Goal: Task Accomplishment & Management: Use online tool/utility

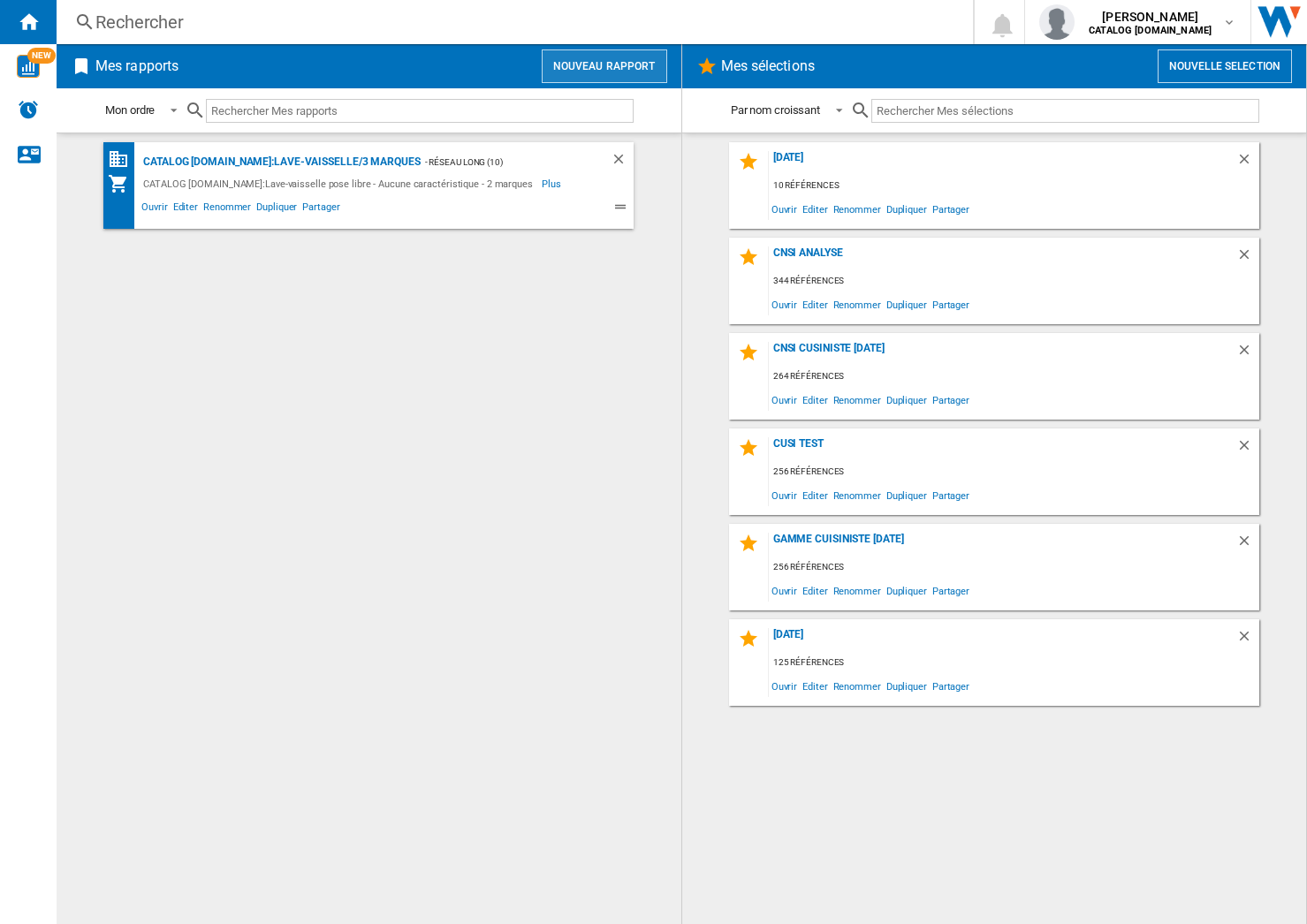
click at [582, 69] on button "Nouveau rapport" at bounding box center [605, 67] width 126 height 34
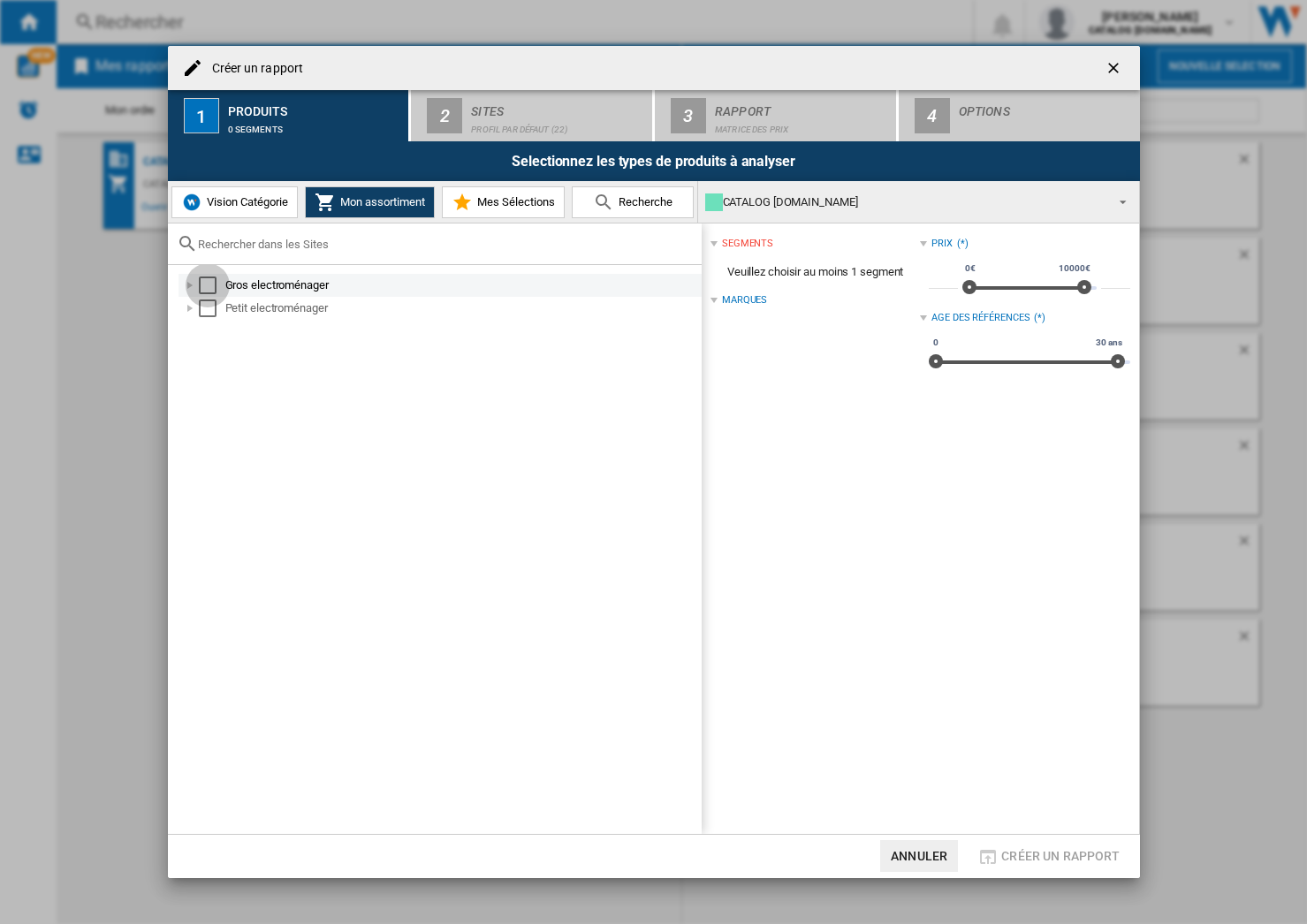
click at [201, 282] on div "Select" at bounding box center [207, 286] width 18 height 18
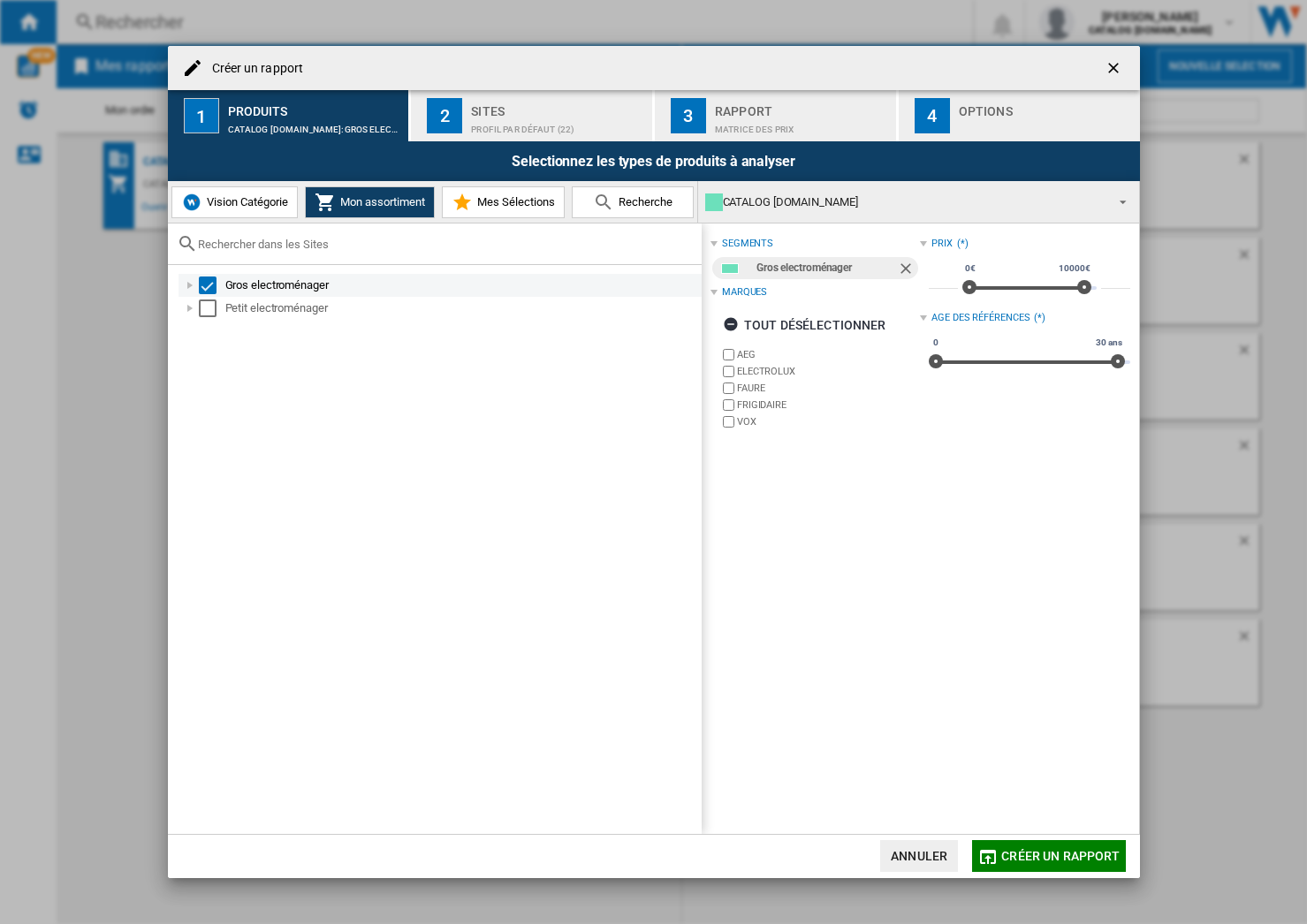
click at [191, 288] on div at bounding box center [191, 286] width 18 height 18
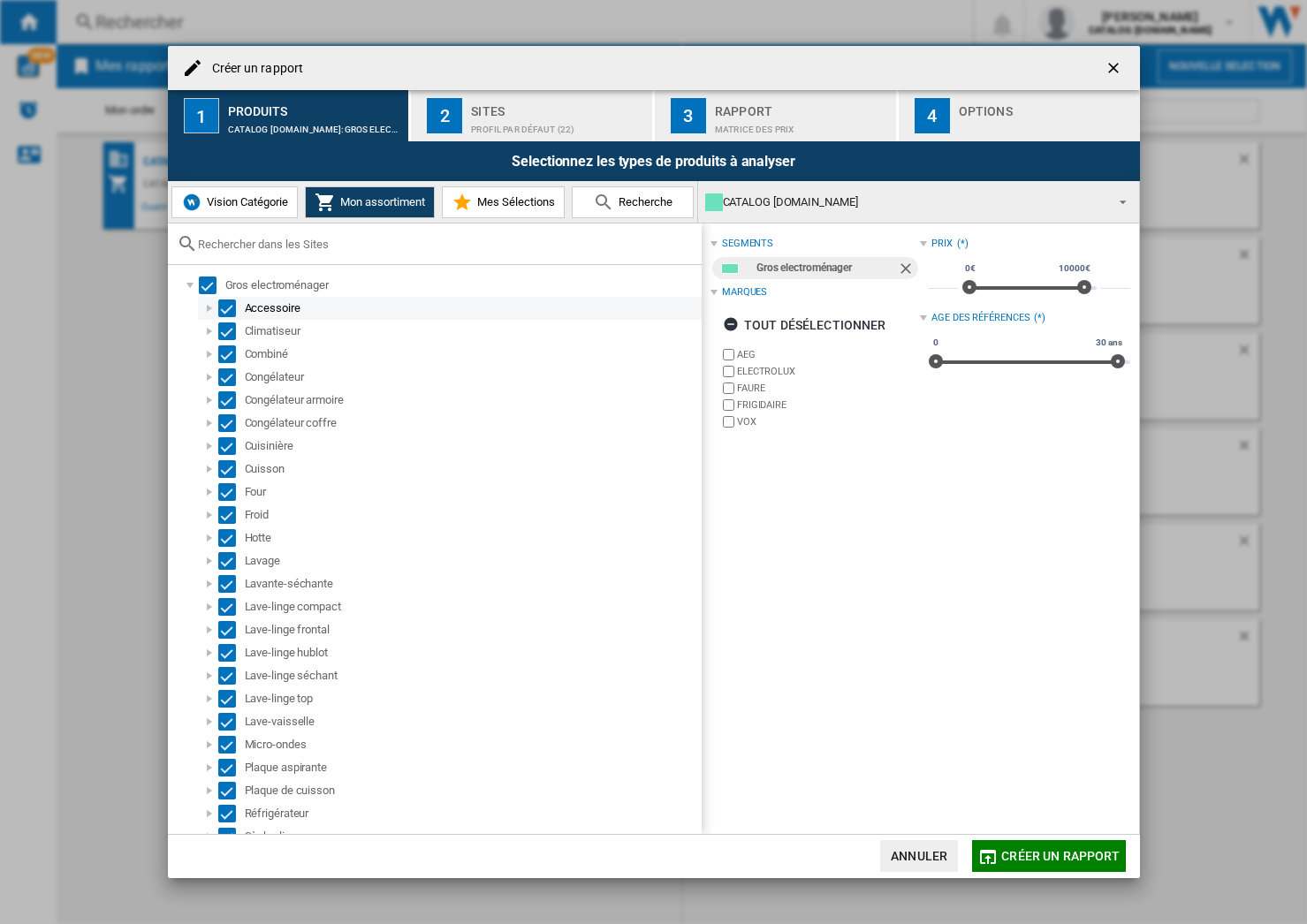
click at [227, 308] on div "Select" at bounding box center [227, 309] width 18 height 18
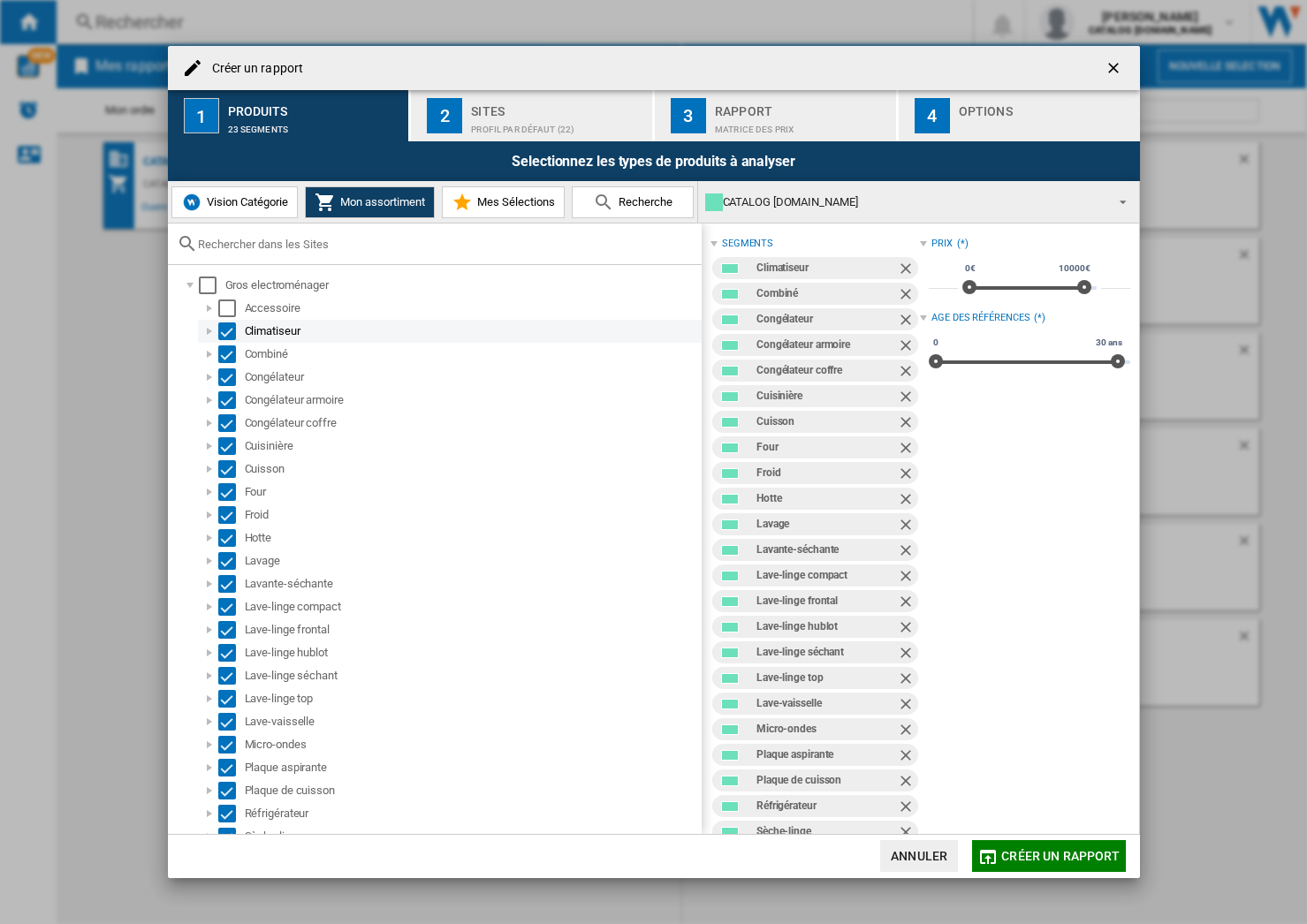
drag, startPoint x: 226, startPoint y: 325, endPoint x: 223, endPoint y: 334, distance: 9.5
click at [225, 328] on div "Select" at bounding box center [227, 331] width 18 height 18
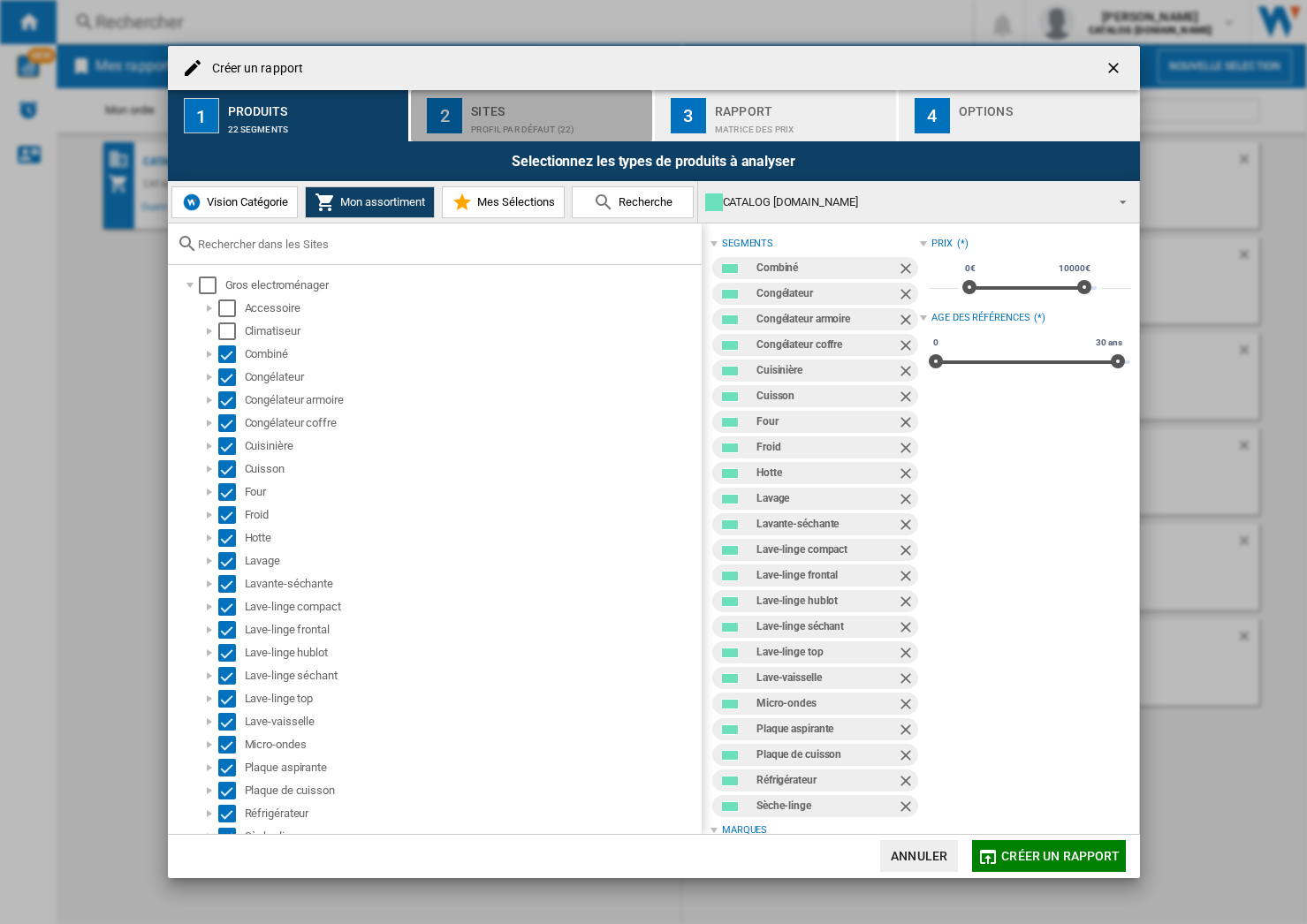
click at [485, 105] on div "Sites" at bounding box center [558, 106] width 175 height 19
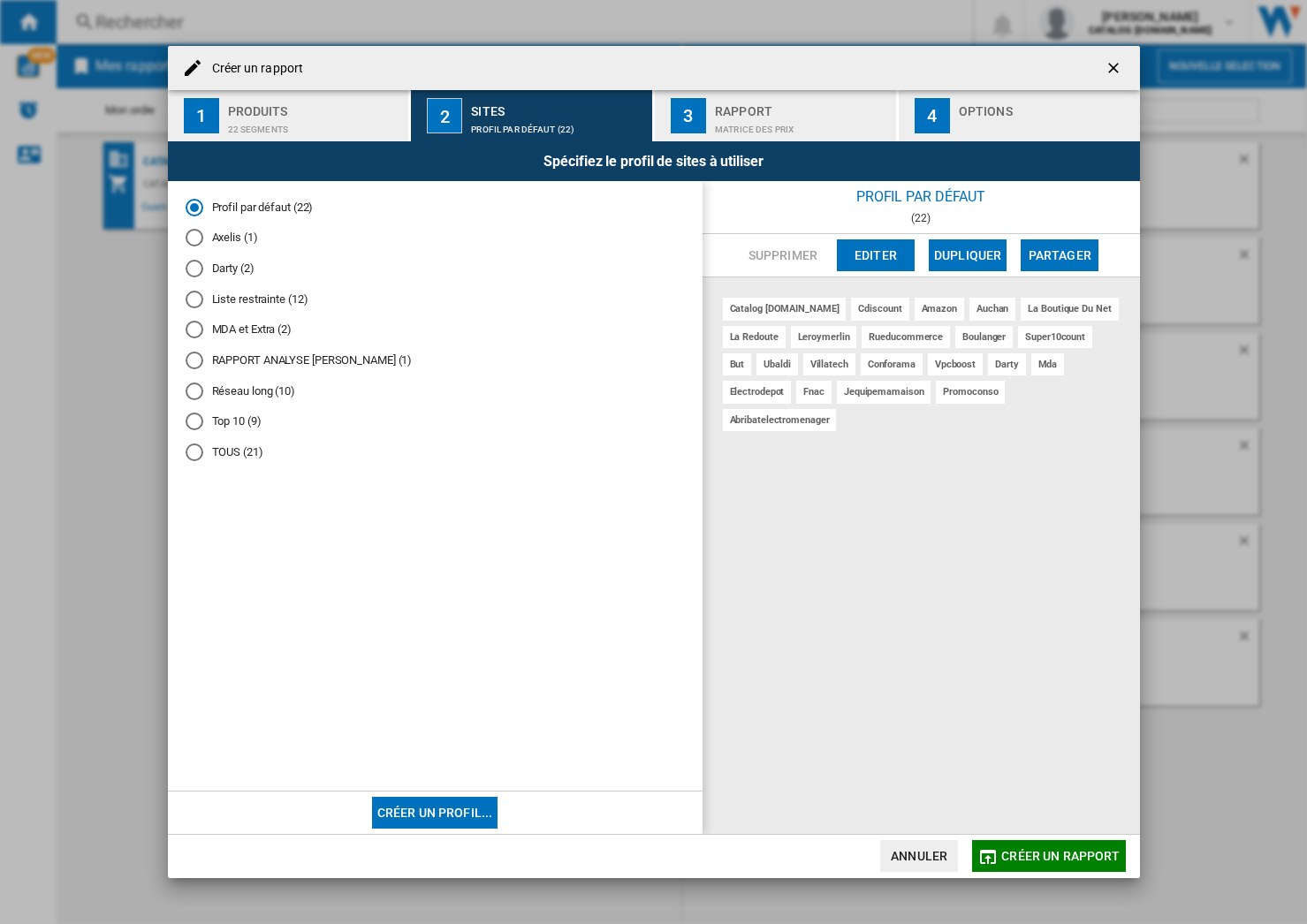
click at [458, 817] on button "Créer un profil..." at bounding box center [435, 813] width 126 height 32
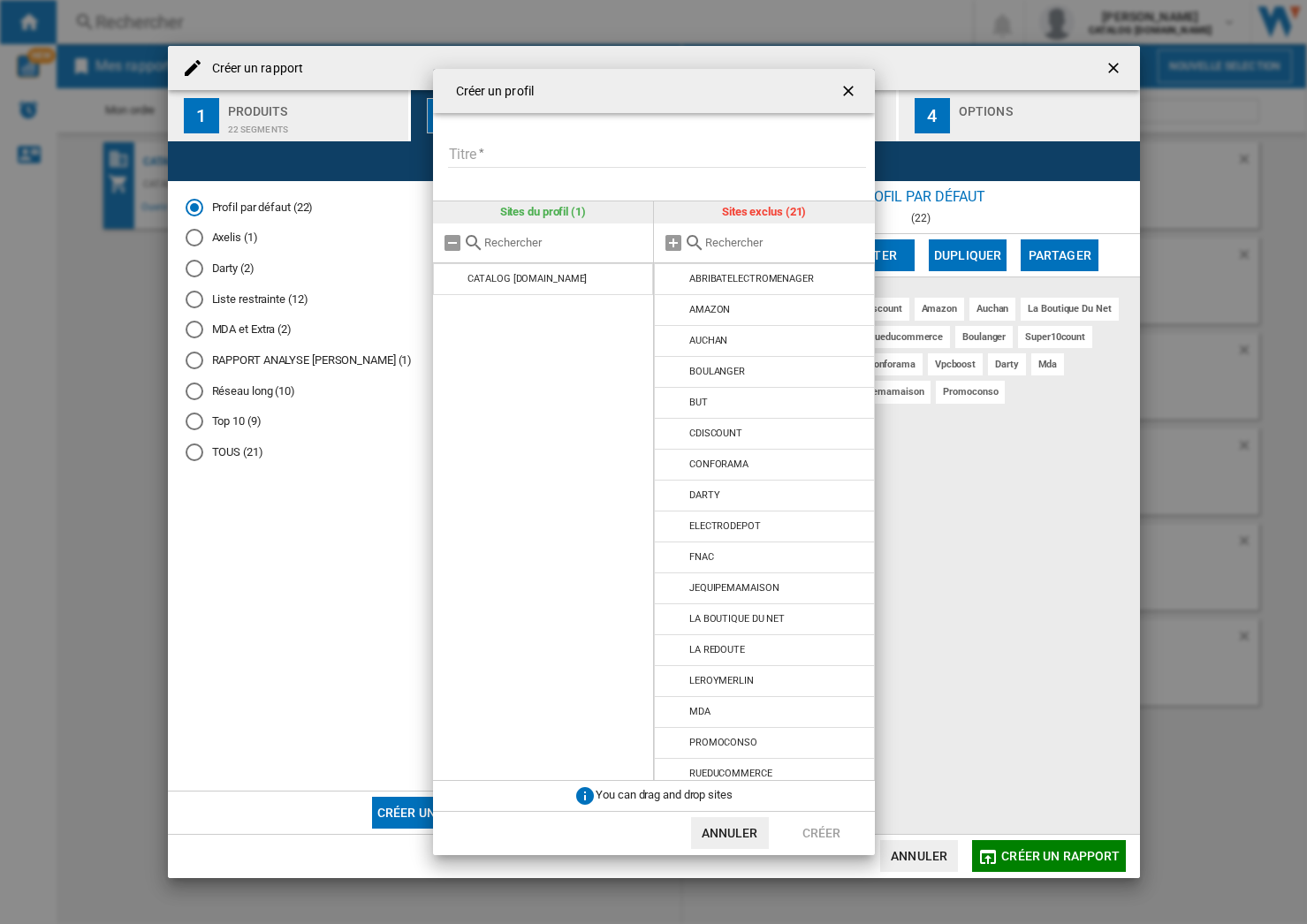
click at [849, 89] on ng-md-icon "getI18NText('BUTTONS.CLOSE_DIALOG')" at bounding box center [850, 93] width 21 height 21
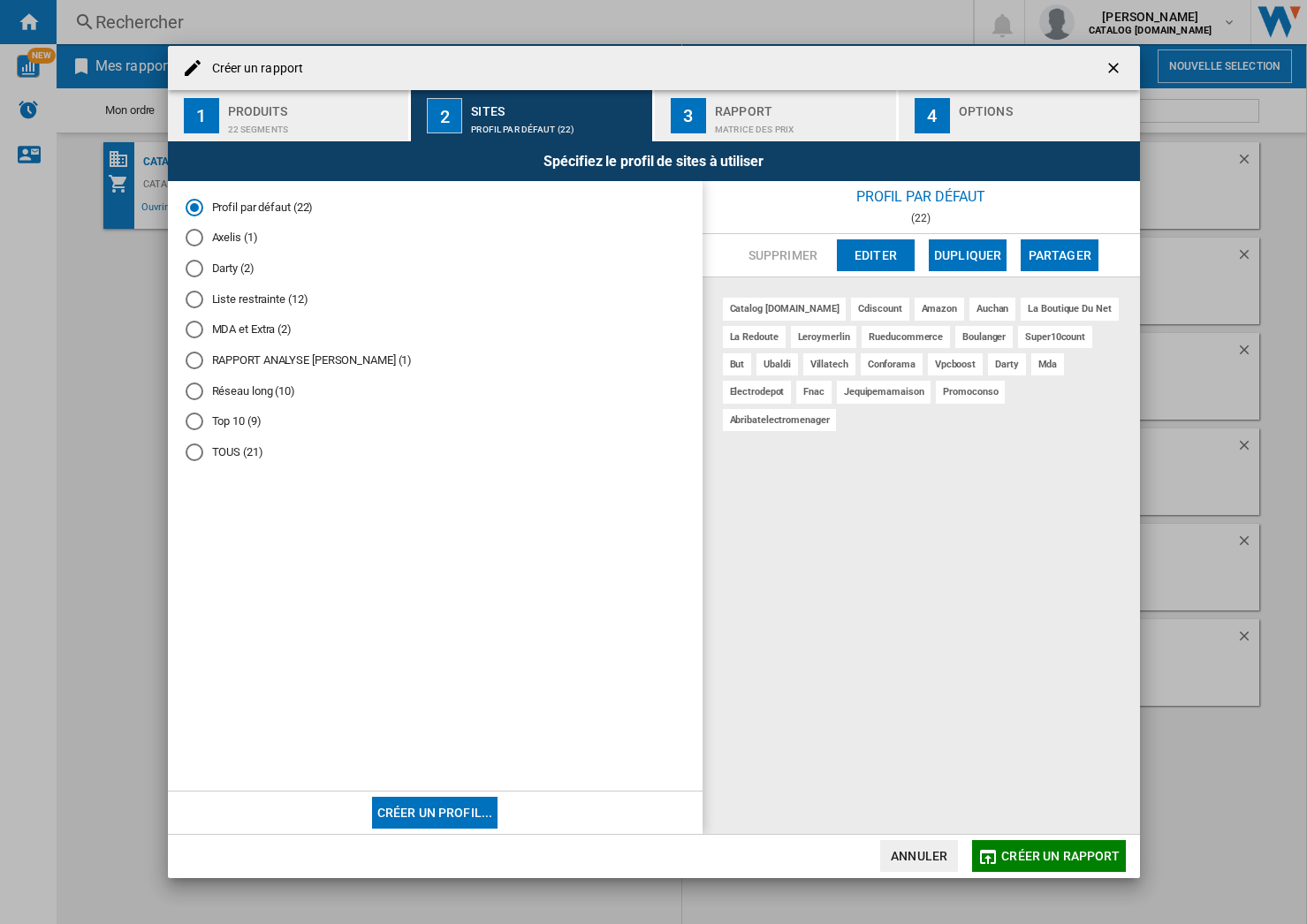
click at [284, 208] on md-radio-button "Profil par défaut (22)" at bounding box center [434, 207] width 499 height 17
click at [759, 124] on div "Matrice des prix" at bounding box center [802, 125] width 175 height 19
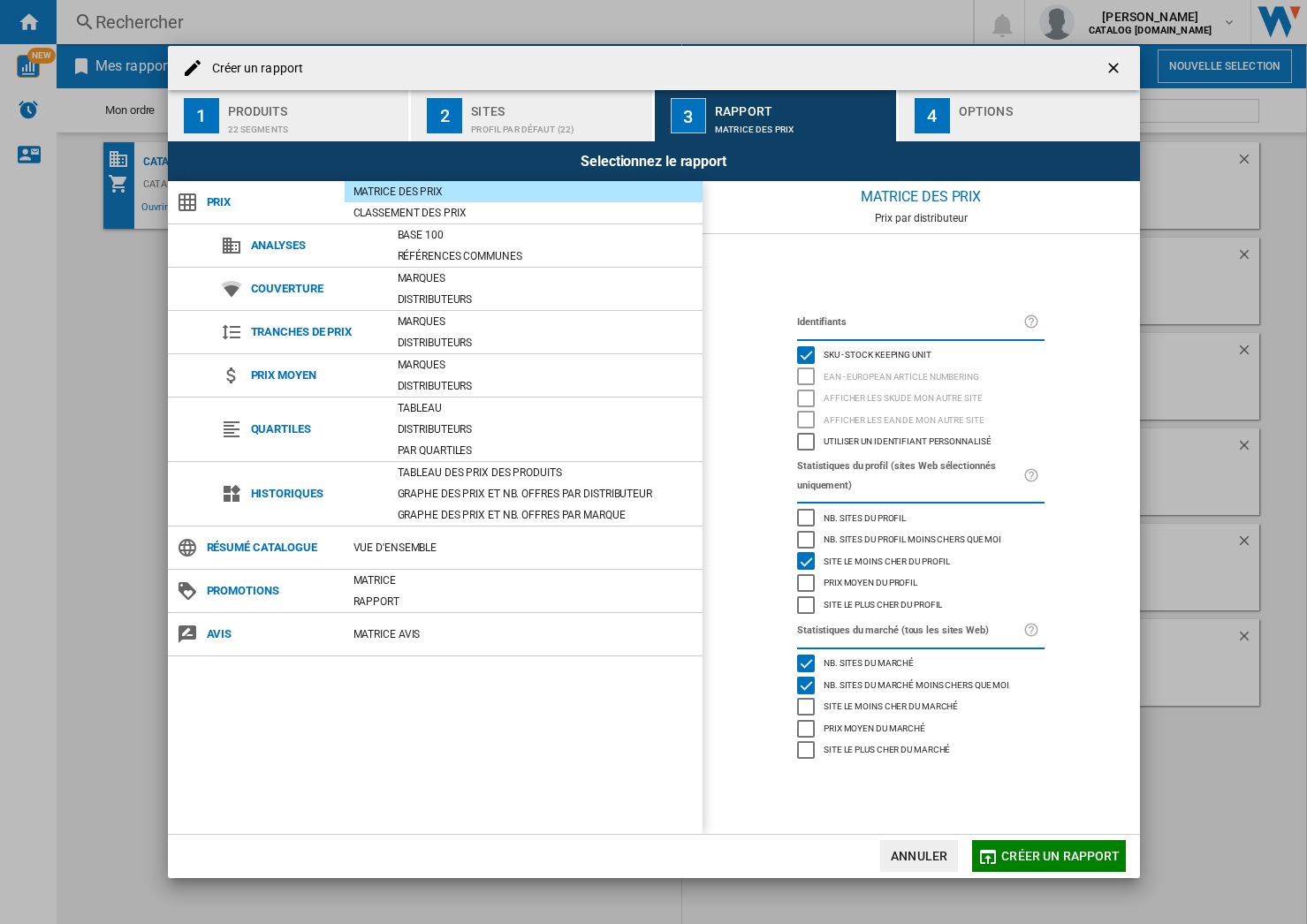
click at [952, 109] on button "4 Options" at bounding box center [1019, 116] width 241 height 52
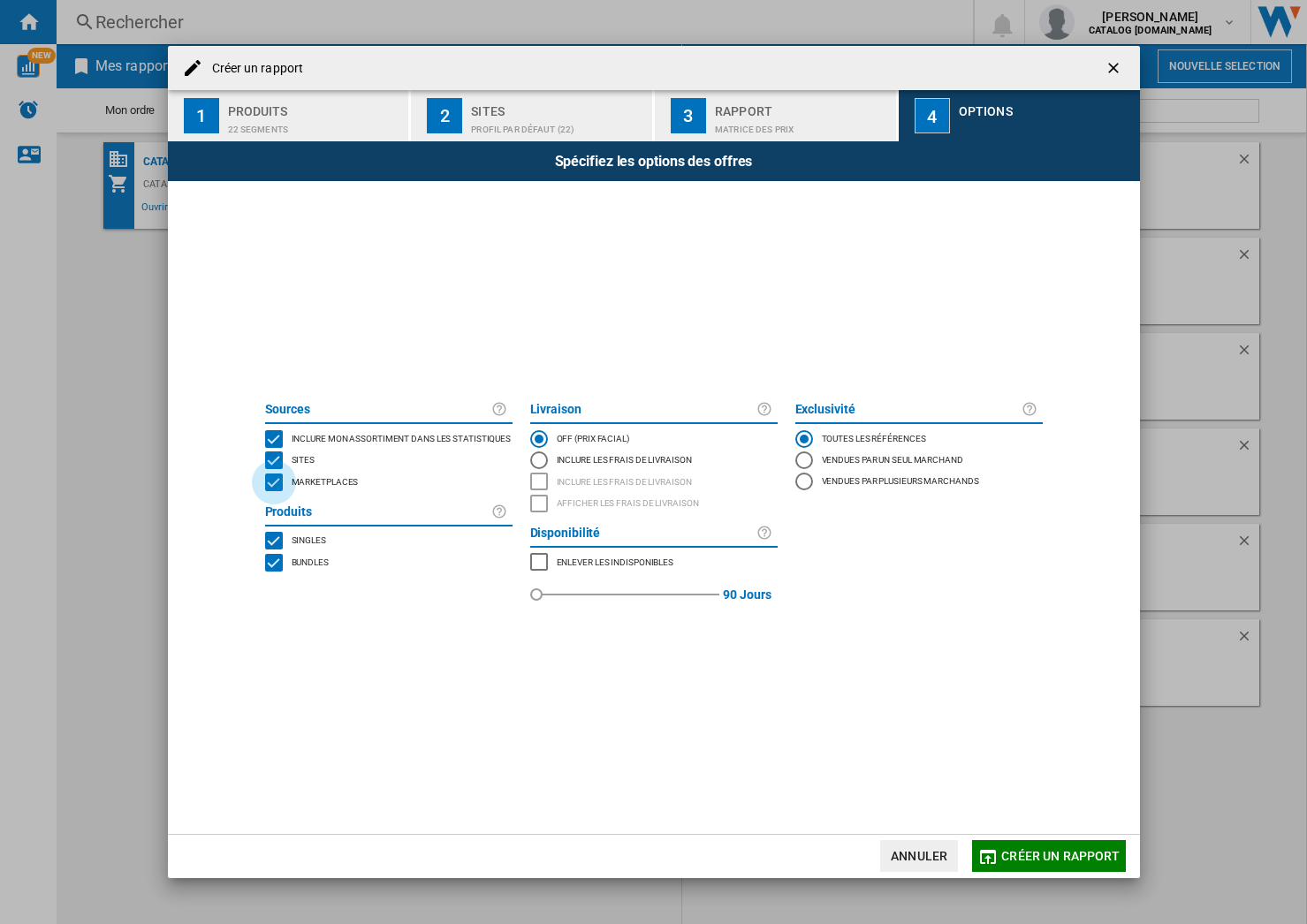
click at [272, 484] on div "MARKETPLACES" at bounding box center [274, 482] width 18 height 18
click at [272, 481] on div "MARKETPLACES" at bounding box center [274, 482] width 18 height 18
click at [277, 563] on div "BUNDLES" at bounding box center [274, 563] width 18 height 18
click at [1217, 811] on div "Créer un rapport 1 Produits 22 segments 2 Sites Profil par défaut (22) 3 Rappor…" at bounding box center [654, 462] width 1307 height 924
click at [1122, 66] on ng-md-icon "getI18NText('BUTTONS.CLOSE_DIALOG')" at bounding box center [1116, 70] width 21 height 21
